Goal: Navigation & Orientation: Find specific page/section

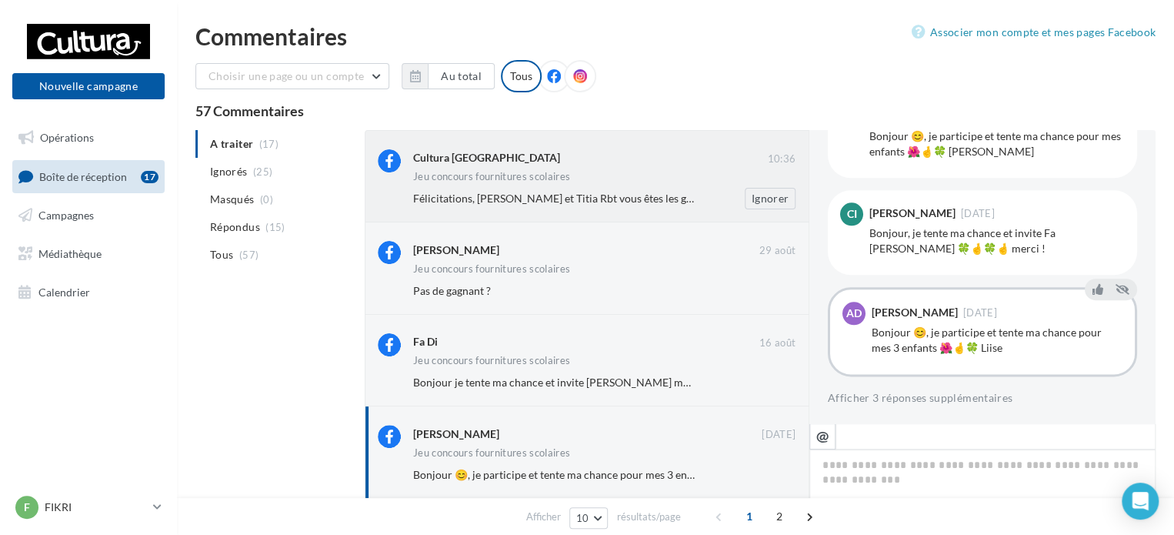
click at [415, 175] on div "Jeu concours fournitures scolaires" at bounding box center [491, 177] width 157 height 10
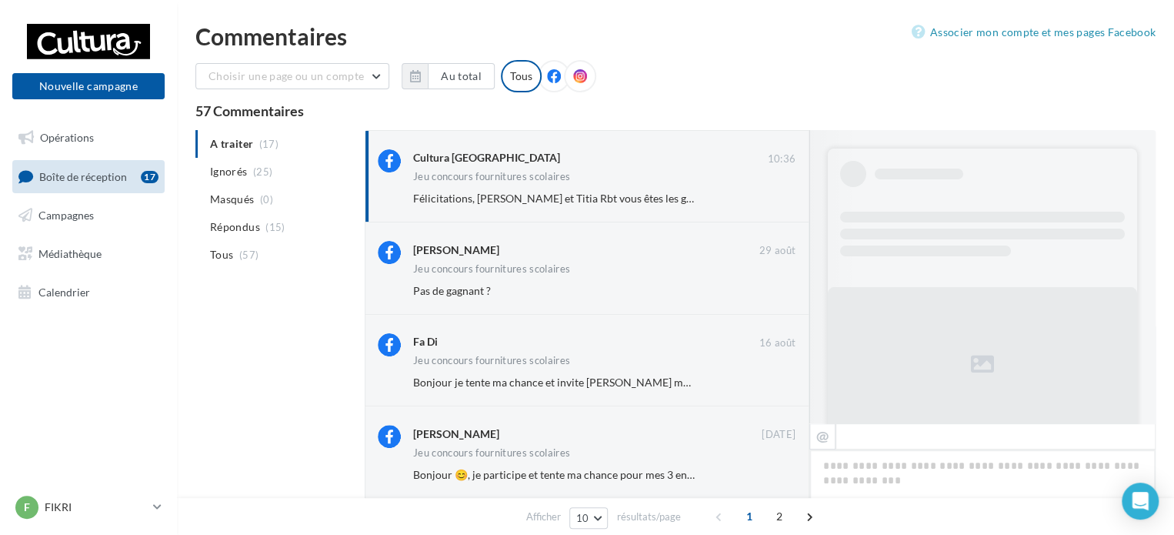
scroll to position [915, 0]
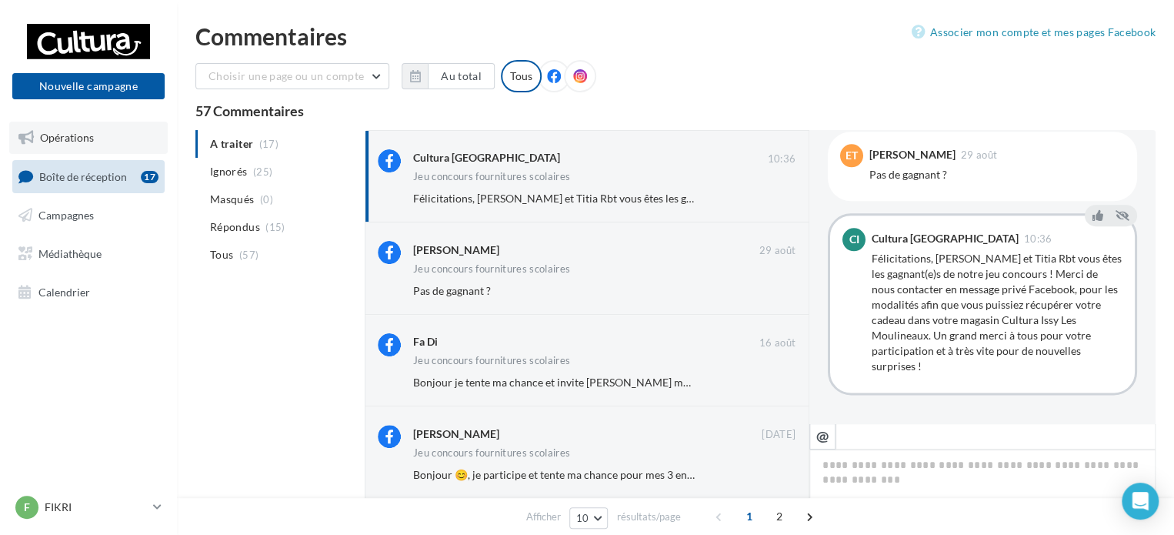
click at [129, 145] on link "Opérations" at bounding box center [88, 138] width 159 height 32
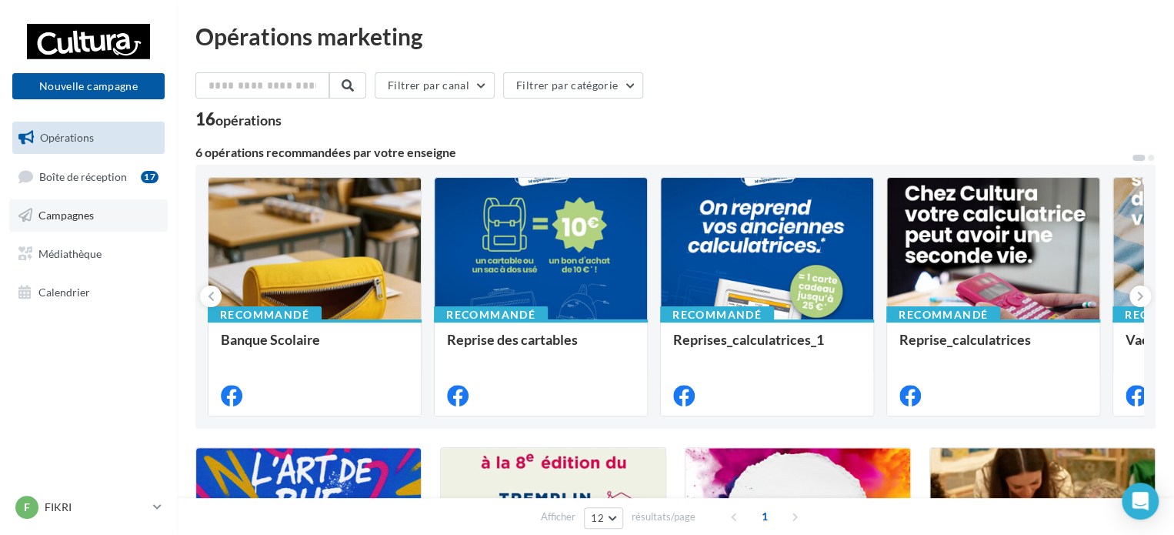
click at [154, 224] on link "Campagnes" at bounding box center [88, 215] width 159 height 32
